Goal: Communication & Community: Connect with others

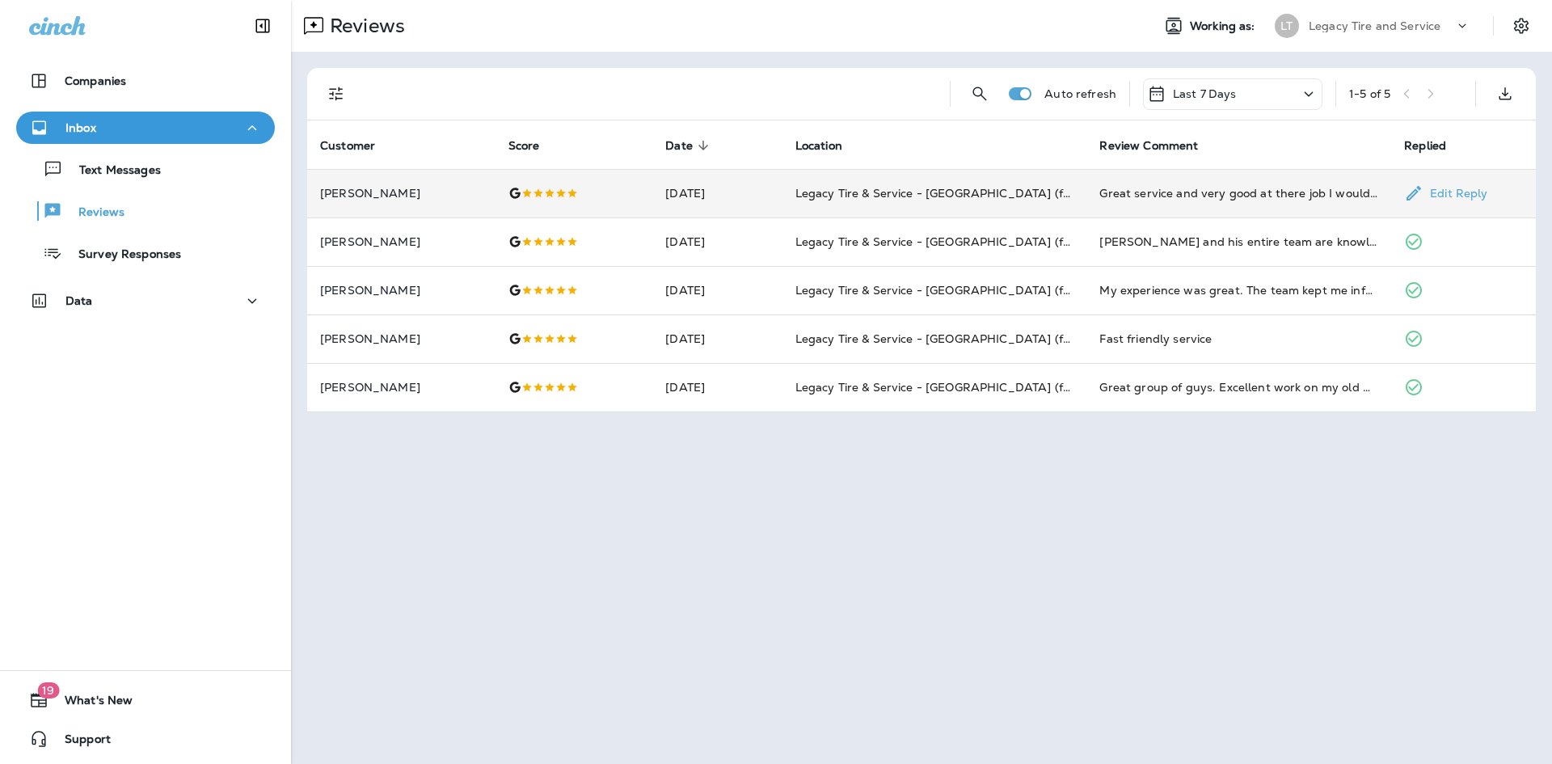
click at [496, 188] on td at bounding box center [575, 193] width 158 height 49
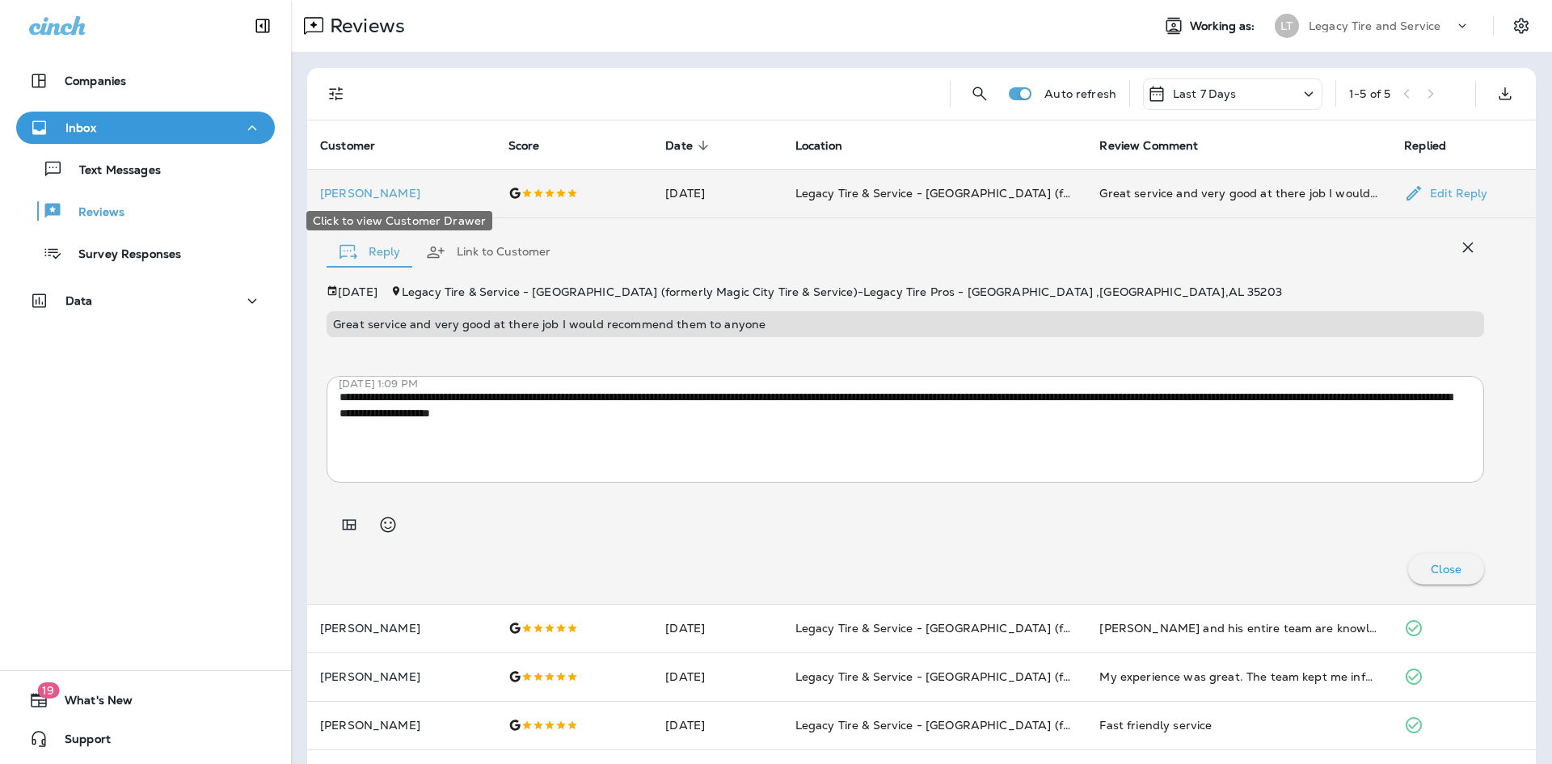
click at [431, 197] on p "[PERSON_NAME]" at bounding box center [401, 193] width 162 height 13
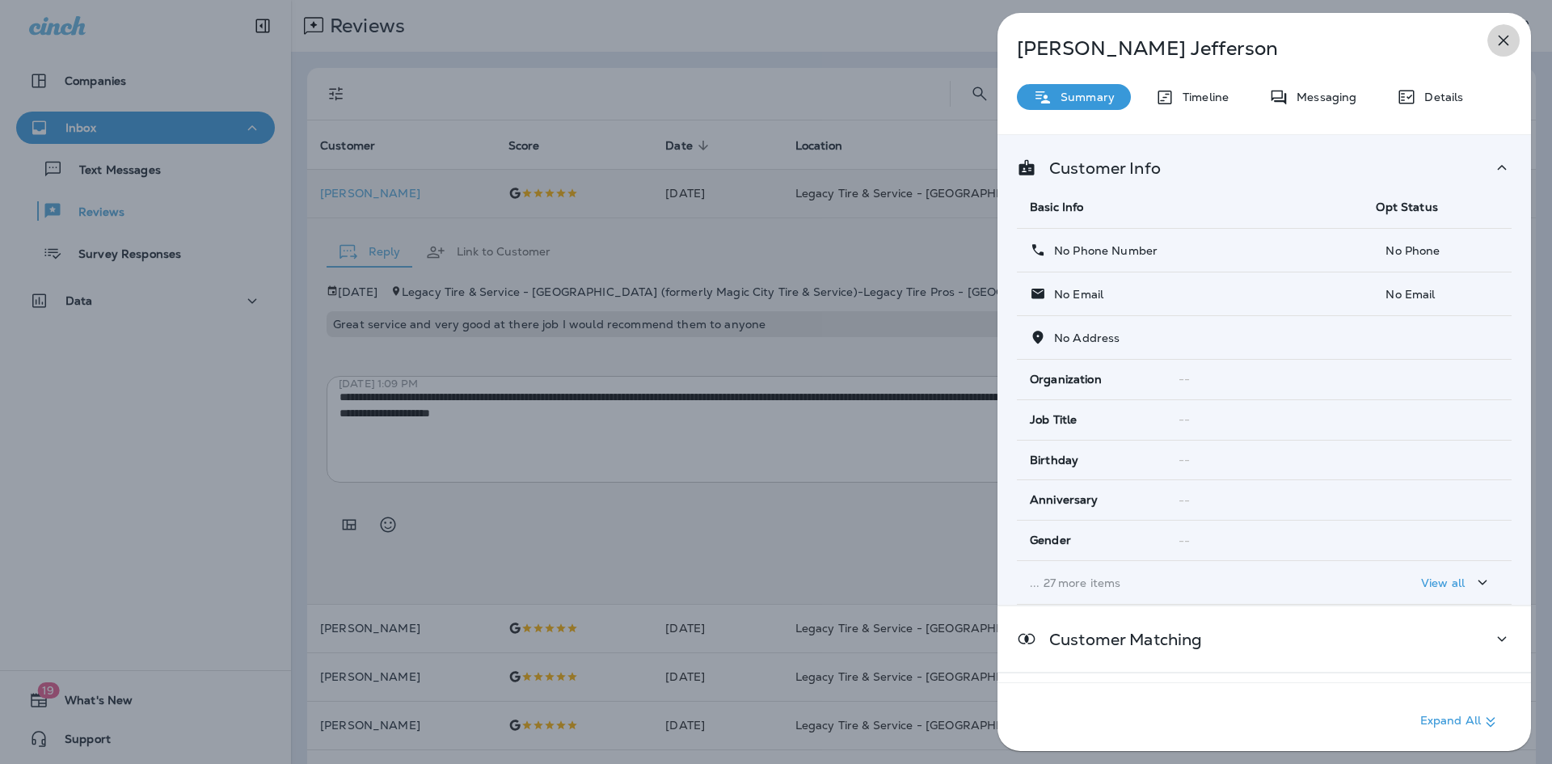
click at [1511, 35] on icon "button" at bounding box center [1503, 40] width 19 height 19
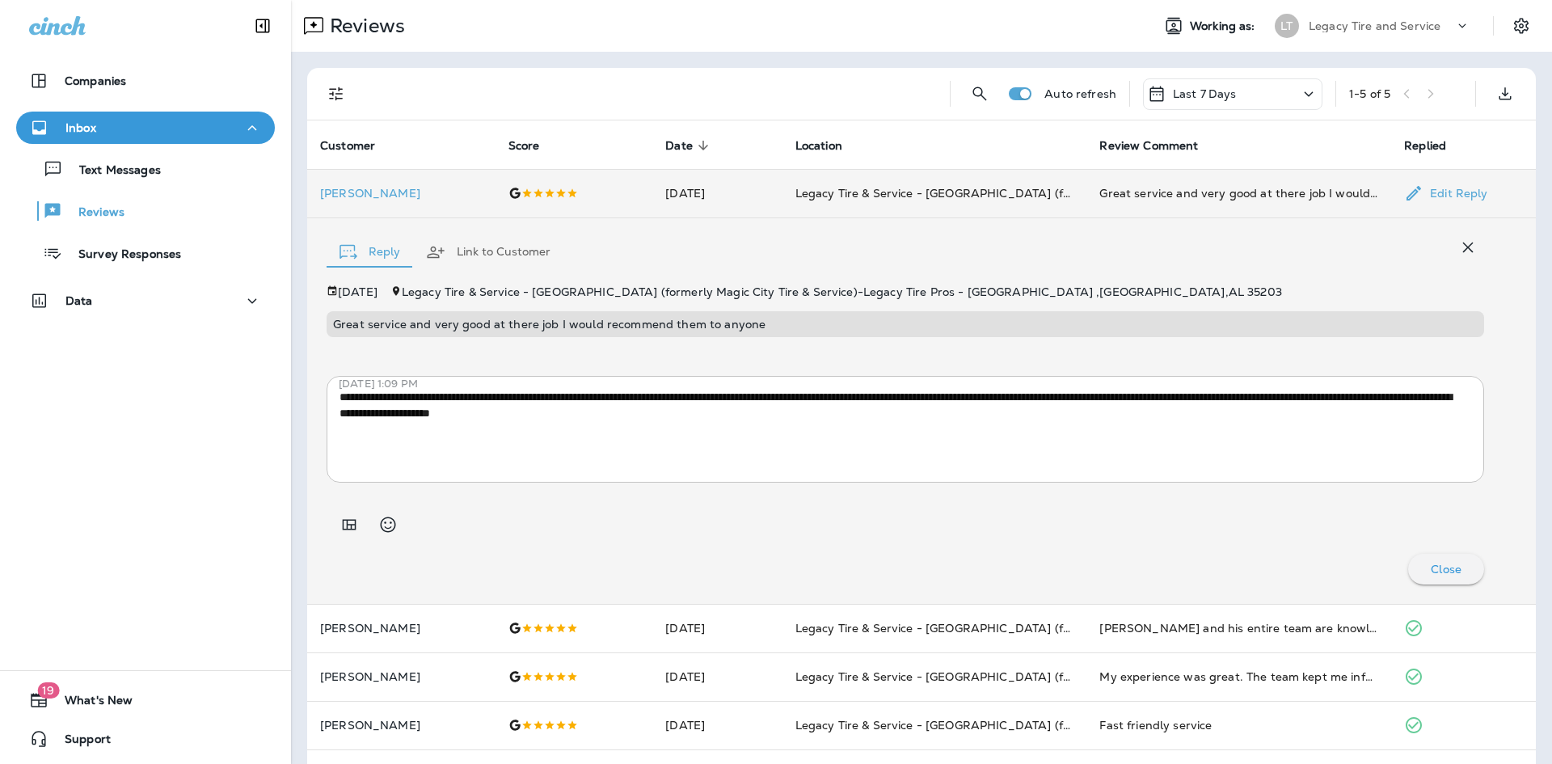
click at [1462, 244] on icon "button" at bounding box center [1467, 247] width 19 height 19
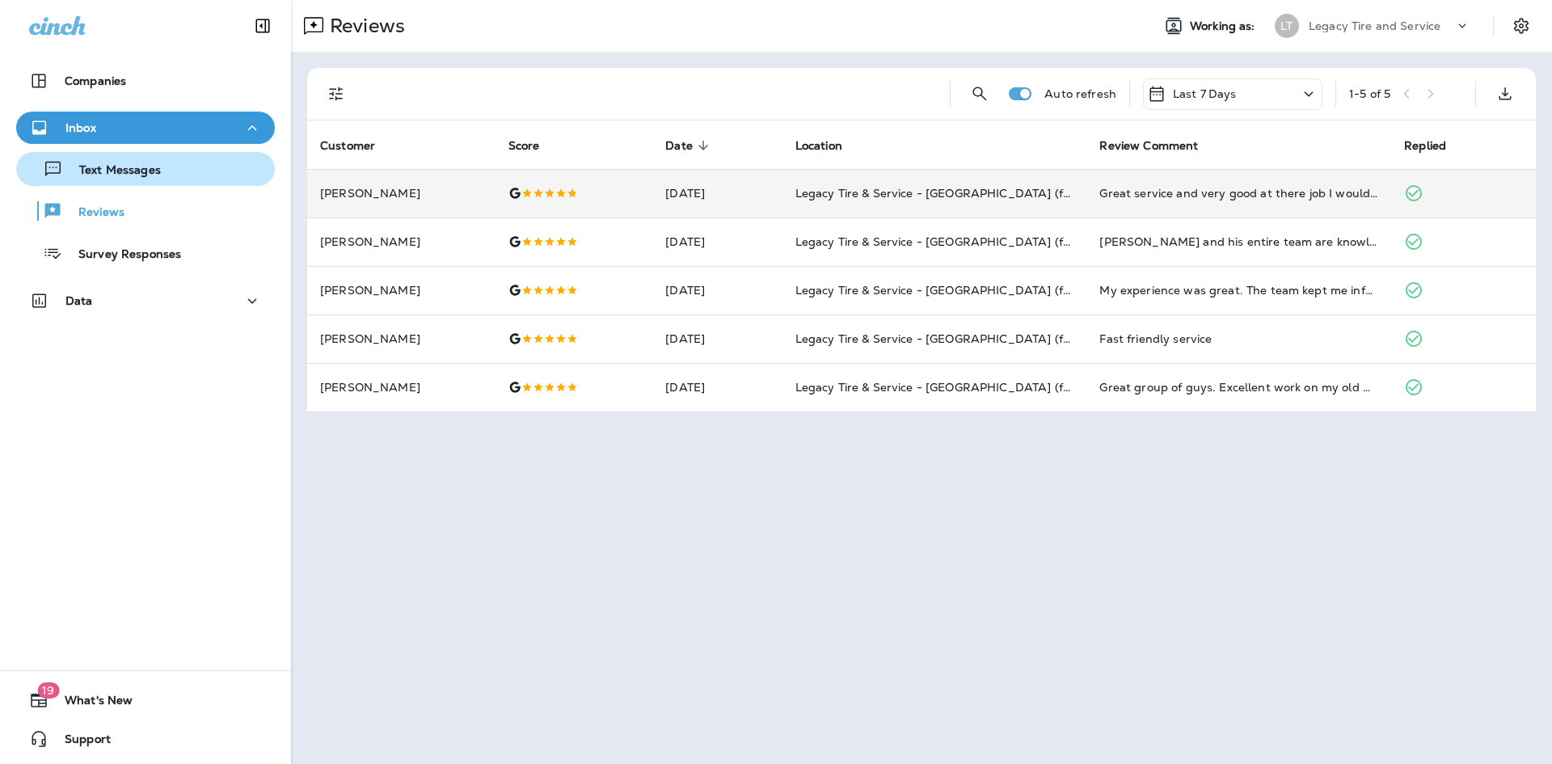
click at [120, 170] on p "Text Messages" at bounding box center [112, 170] width 98 height 15
